Goal: Communication & Community: Connect with others

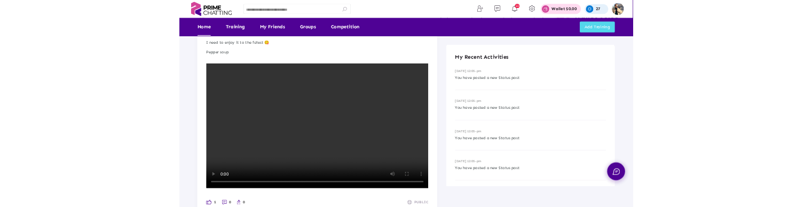
scroll to position [908, 0]
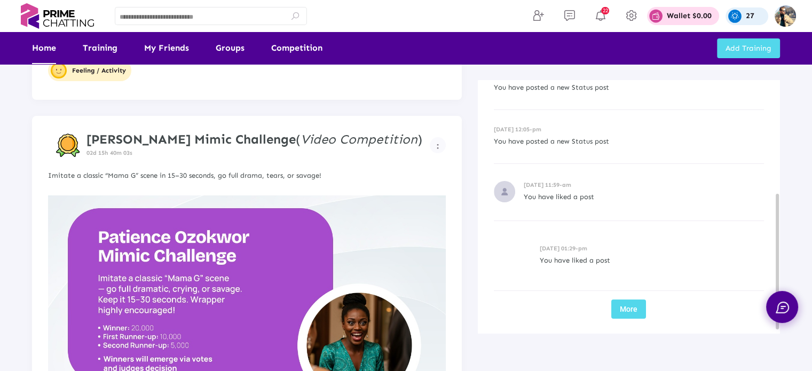
scroll to position [160, 0]
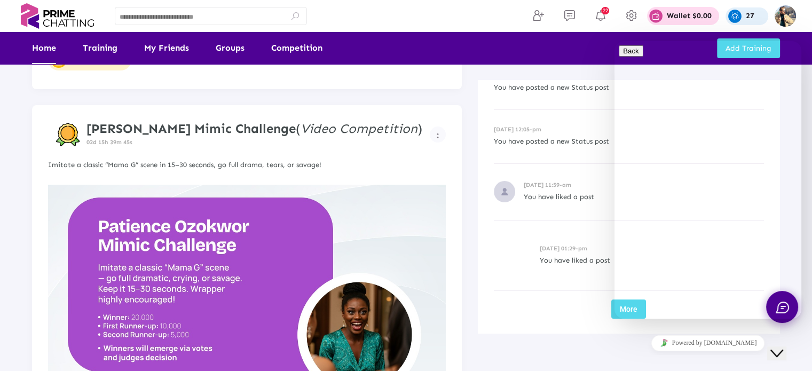
click at [784, 207] on div "Close Chat This icon closes the chat window." at bounding box center [777, 353] width 13 height 13
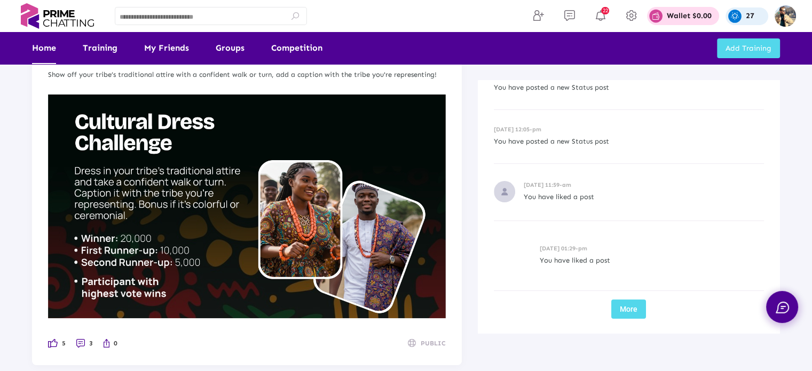
scroll to position [4025, 0]
